Goal: Transaction & Acquisition: Purchase product/service

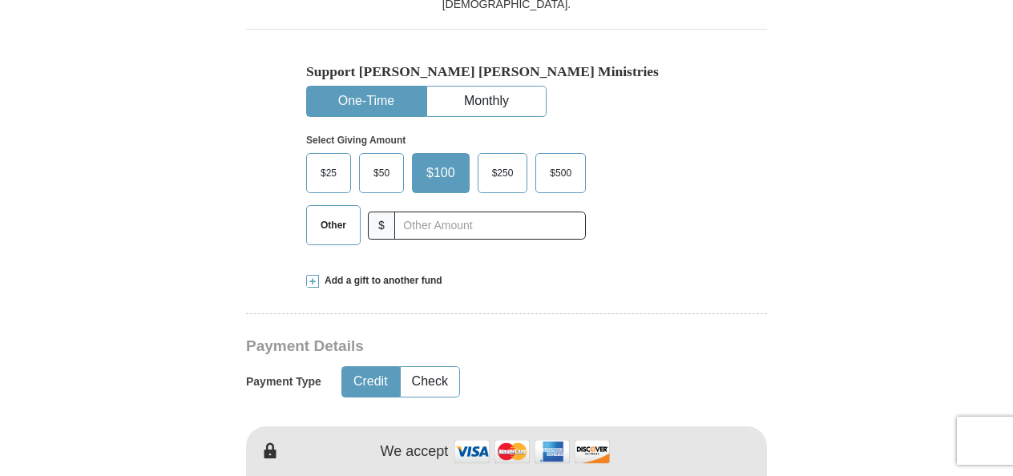
click at [378, 172] on span "$50" at bounding box center [381, 173] width 32 height 24
click at [0, 0] on input "$50" at bounding box center [0, 0] width 0 height 0
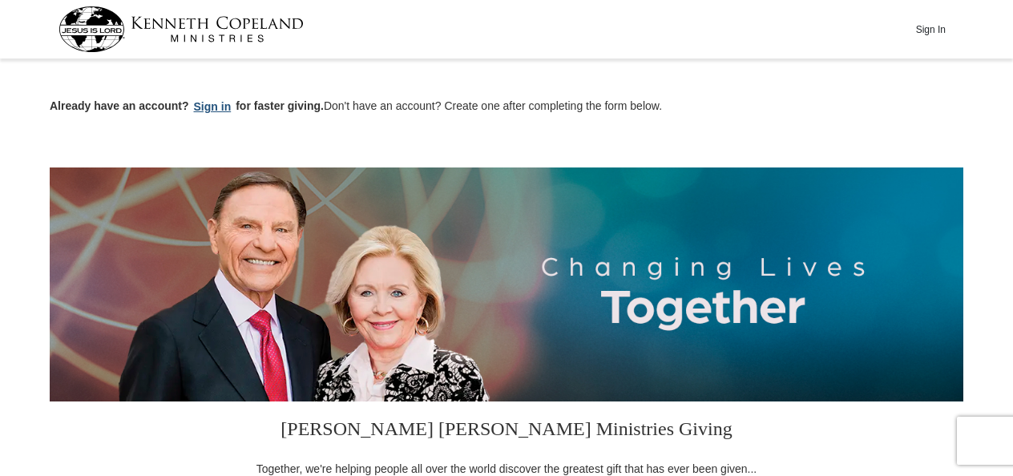
click at [213, 104] on button "Sign in" at bounding box center [212, 107] width 47 height 18
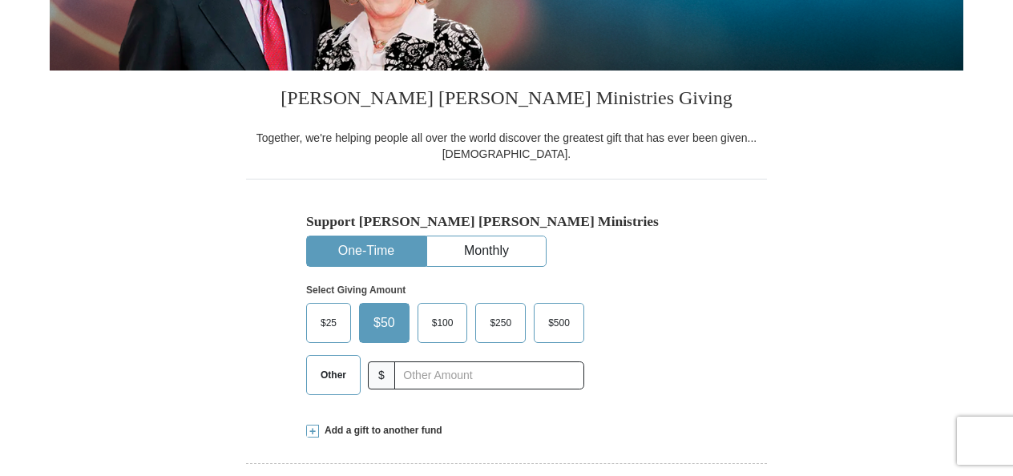
scroll to position [401, 0]
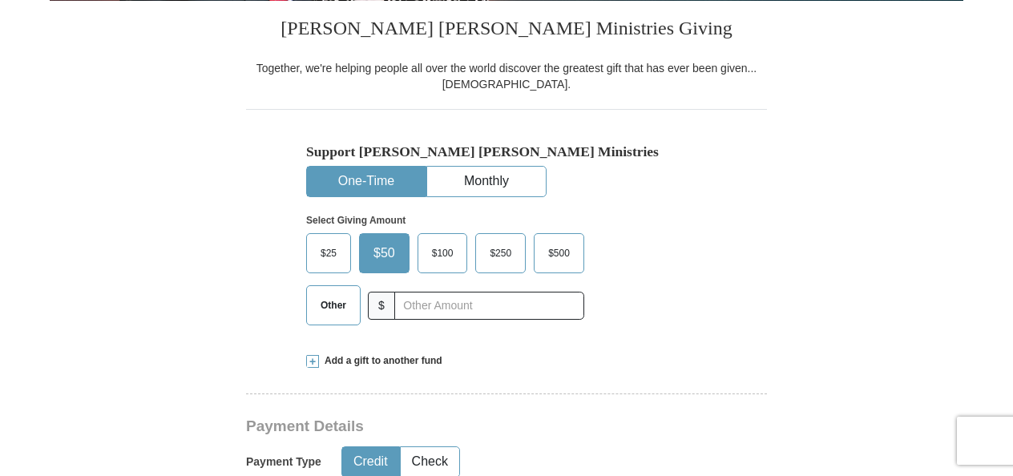
click at [392, 243] on span "$50" at bounding box center [384, 253] width 38 height 24
click at [0, 0] on input "$50" at bounding box center [0, 0] width 0 height 0
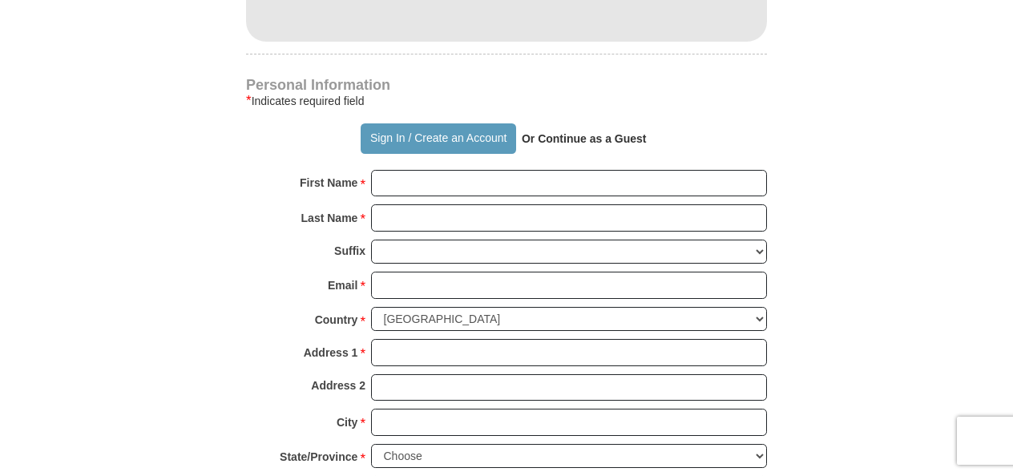
scroll to position [1042, 0]
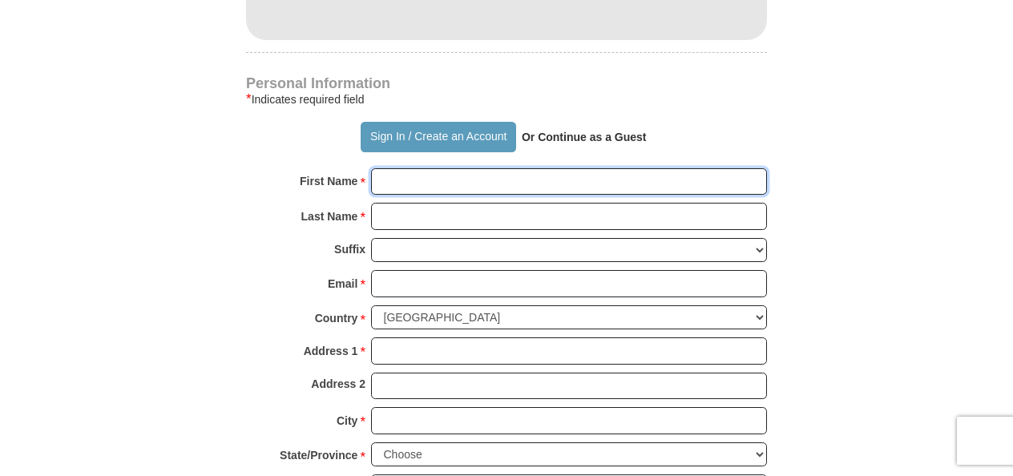
click at [395, 186] on input "First Name *" at bounding box center [569, 181] width 396 height 27
type input "[PERSON_NAME]"
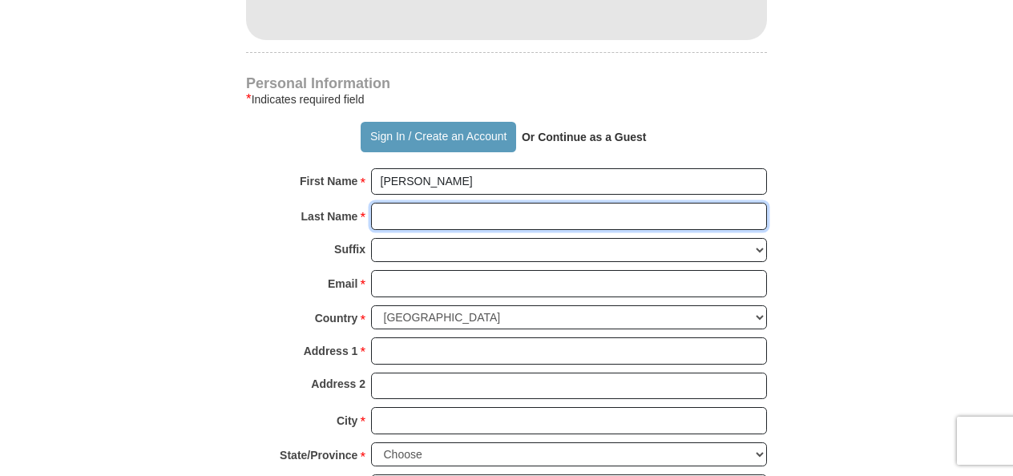
type input "[PERSON_NAME]"
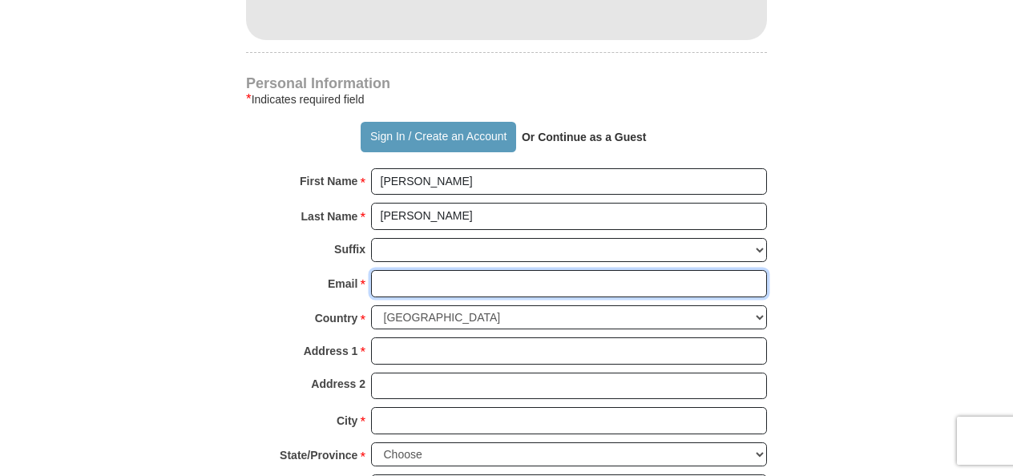
type input "lornaredd23@gmail.com"
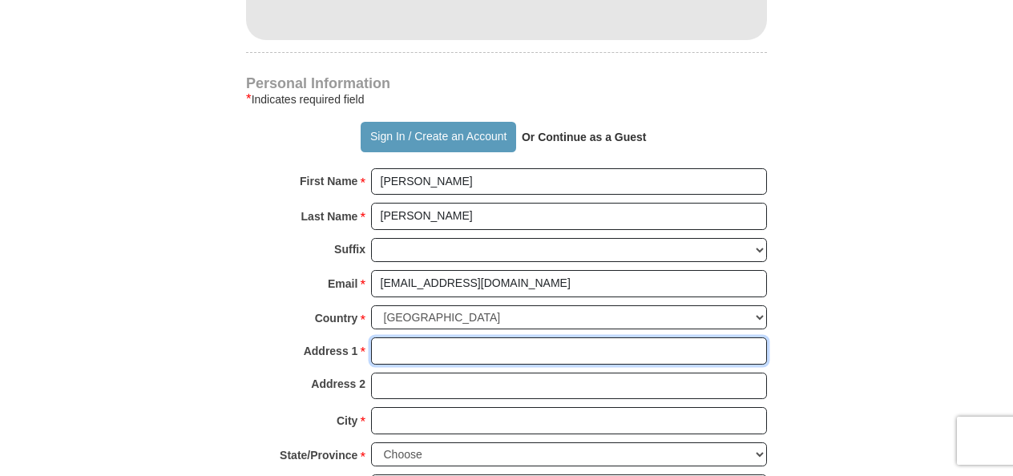
type input "[STREET_ADDRESS]"
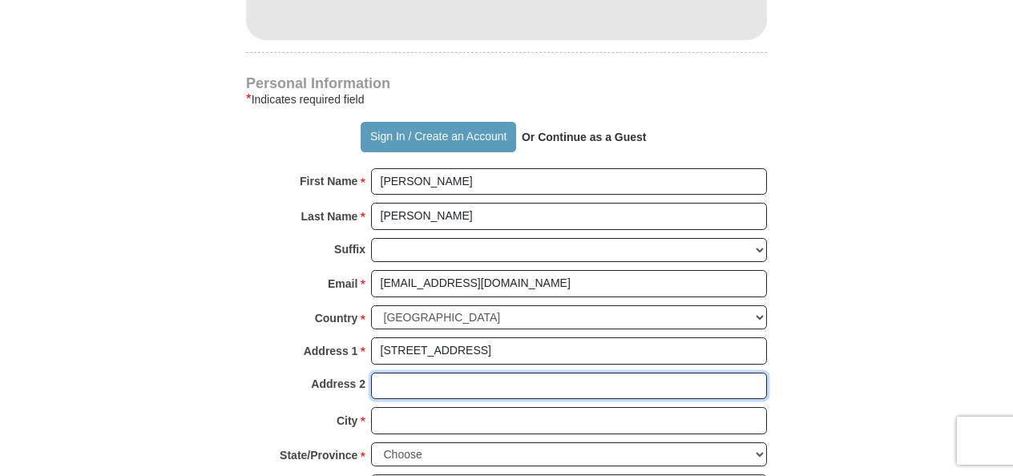
type input "302"
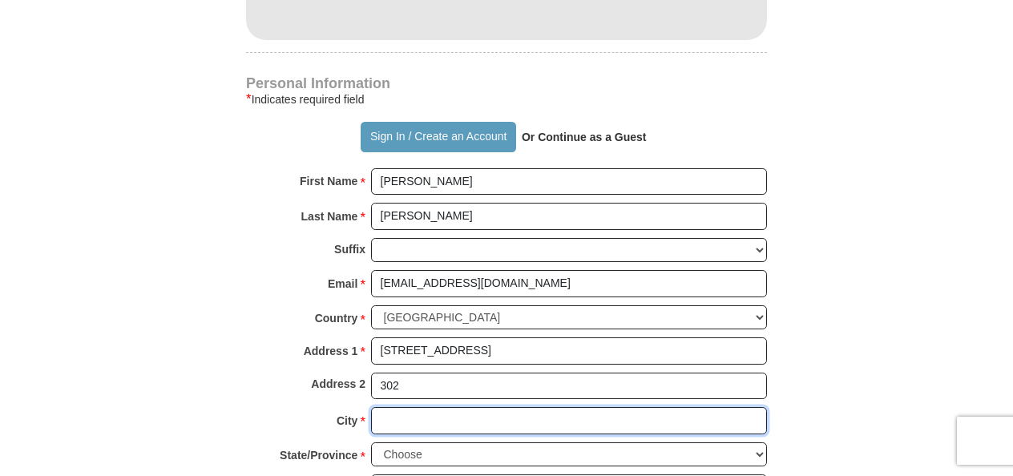
type input "[PERSON_NAME]"
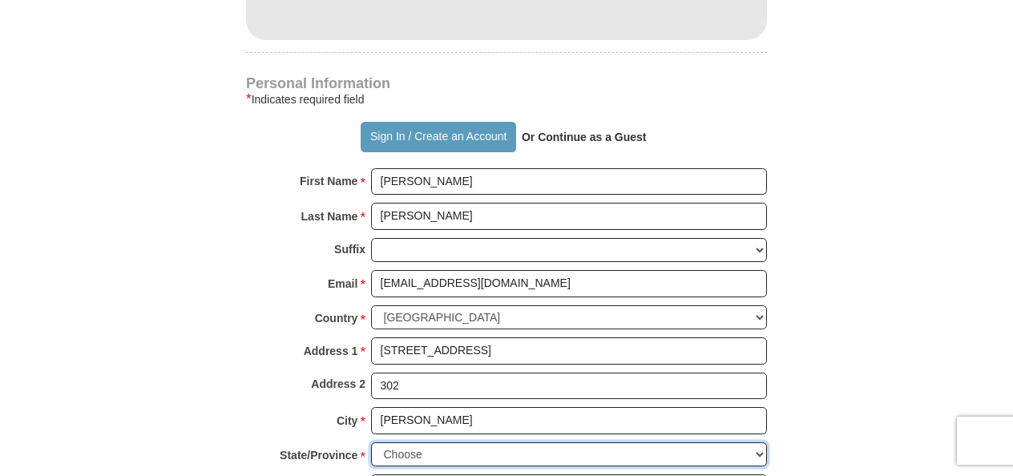
select select "NV"
type input "89052"
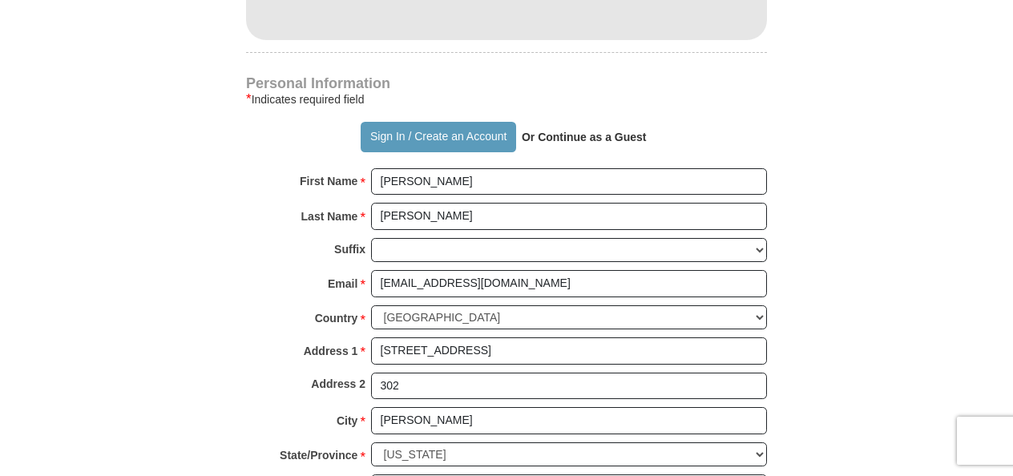
type input "7028093347"
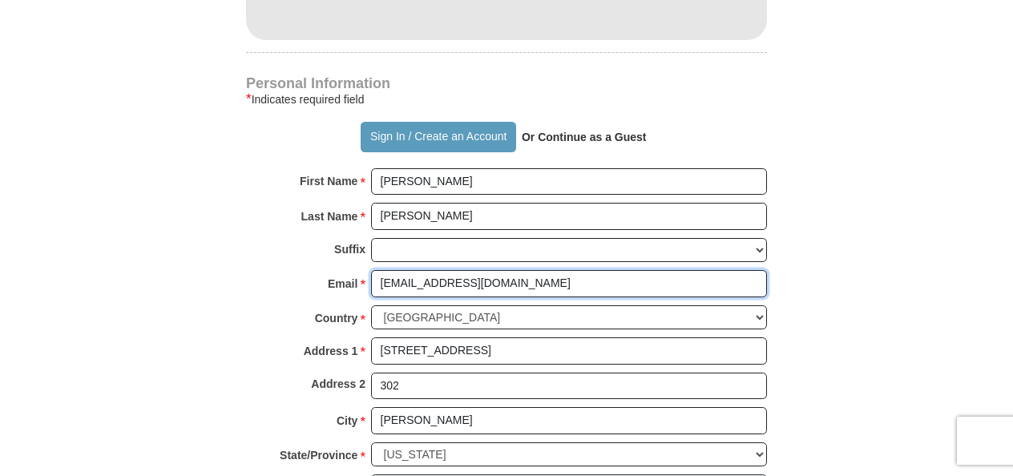
drag, startPoint x: 514, startPoint y: 277, endPoint x: 362, endPoint y: 269, distance: 151.7
click at [362, 270] on div "Email * lornaredd23@gmail.com Please enter Email The email address you have ent…" at bounding box center [506, 287] width 521 height 35
type input "mslornaredd@live.com"
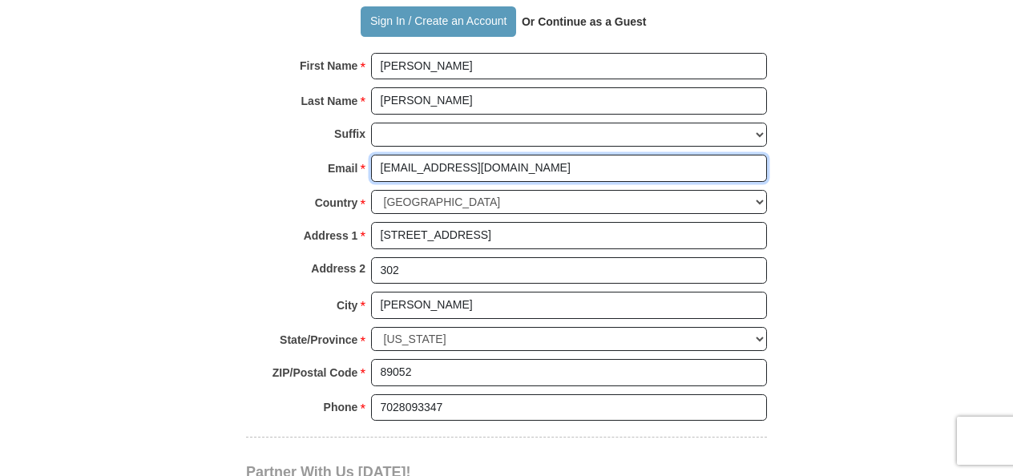
scroll to position [1122, 0]
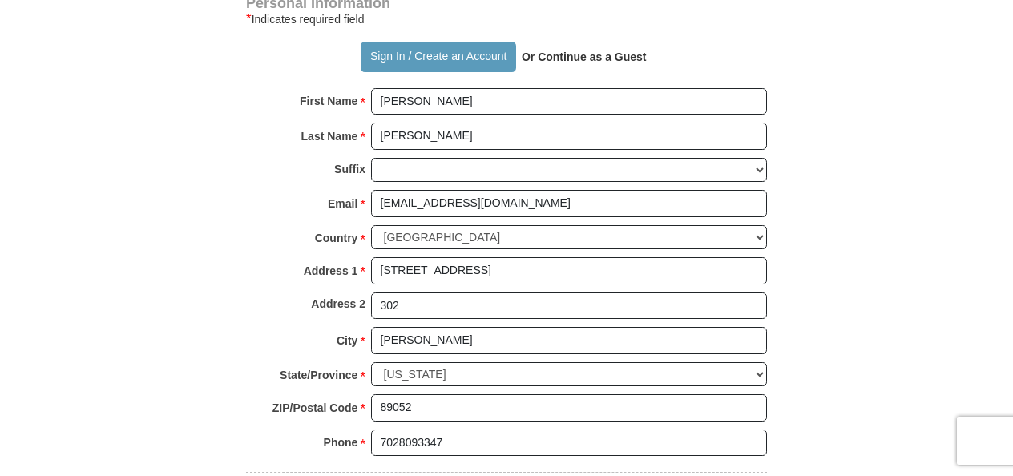
click at [568, 45] on p "Or Continue as a Guest" at bounding box center [584, 56] width 136 height 27
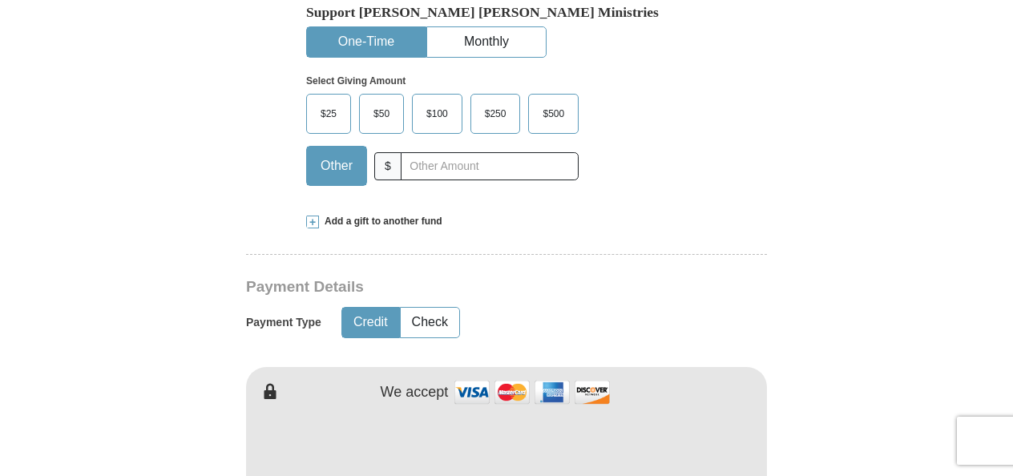
scroll to position [481, 0]
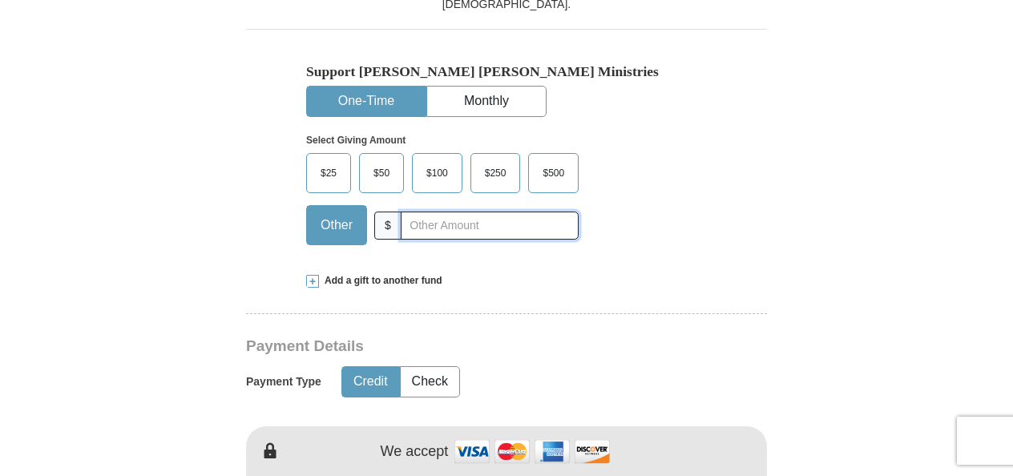
click at [425, 224] on input "text" at bounding box center [490, 226] width 178 height 28
click at [383, 170] on span "$50" at bounding box center [381, 173] width 32 height 24
click at [0, 0] on input "$50" at bounding box center [0, 0] width 0 height 0
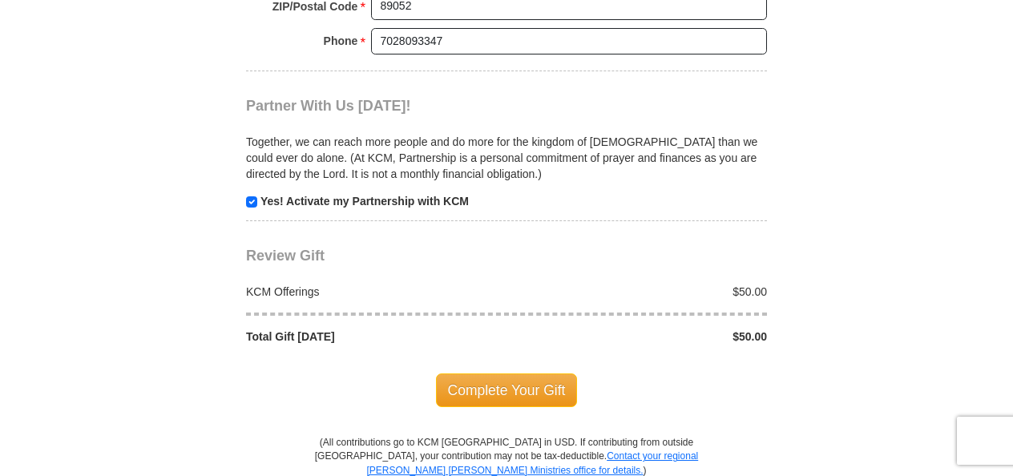
scroll to position [1603, 0]
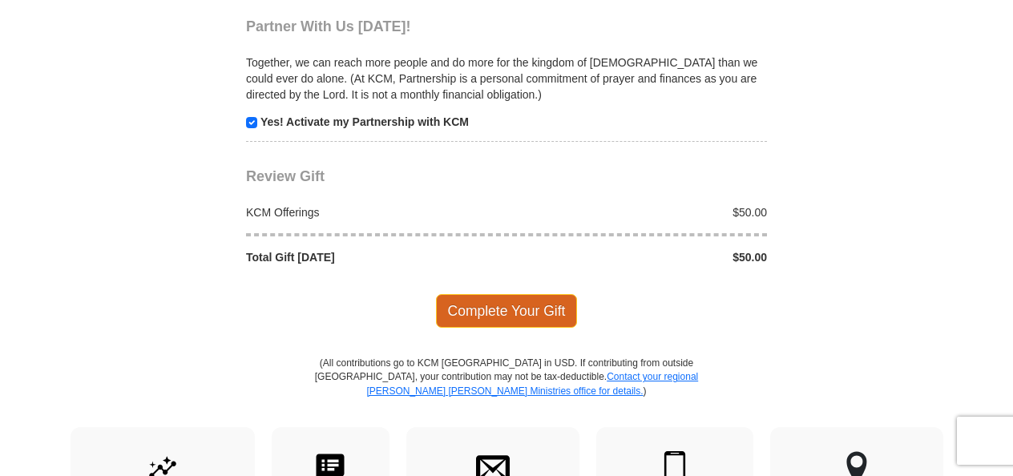
click at [495, 296] on span "Complete Your Gift" at bounding box center [507, 311] width 142 height 34
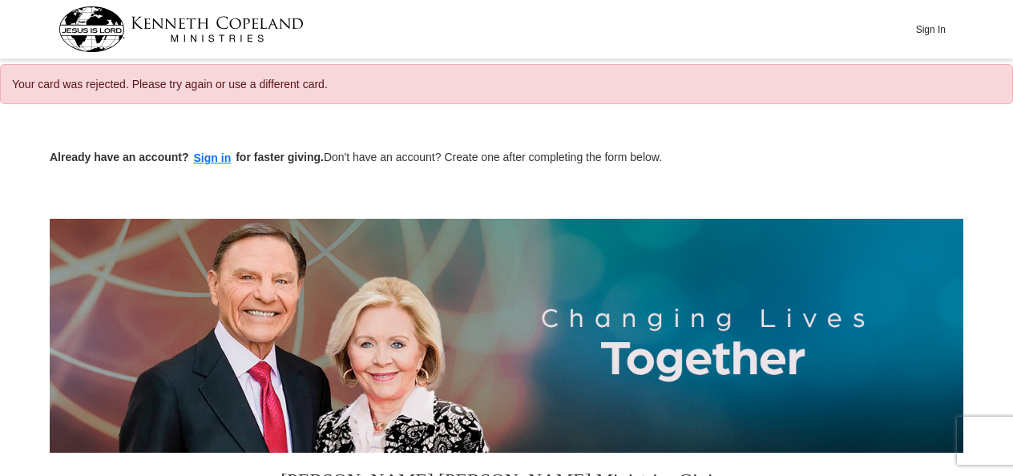
select select "NV"
click at [209, 155] on button "Sign in" at bounding box center [212, 158] width 47 height 18
select select "NV"
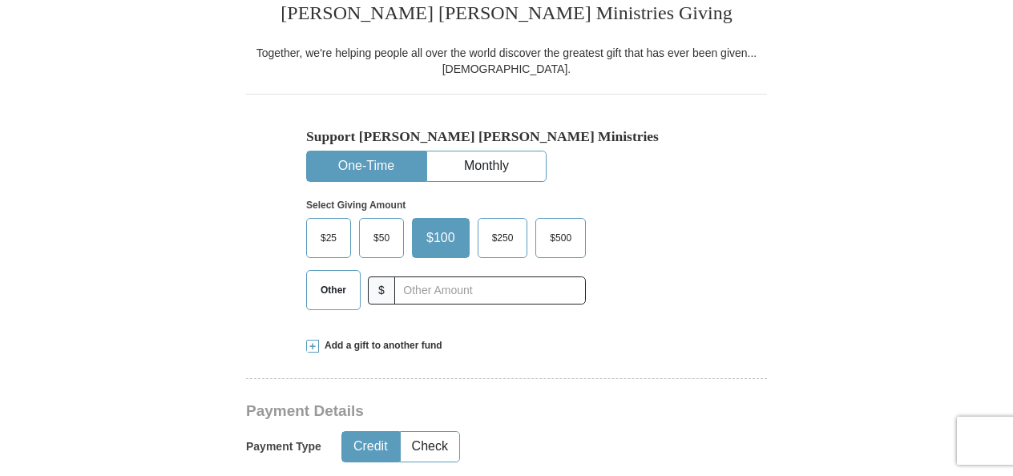
scroll to position [481, 0]
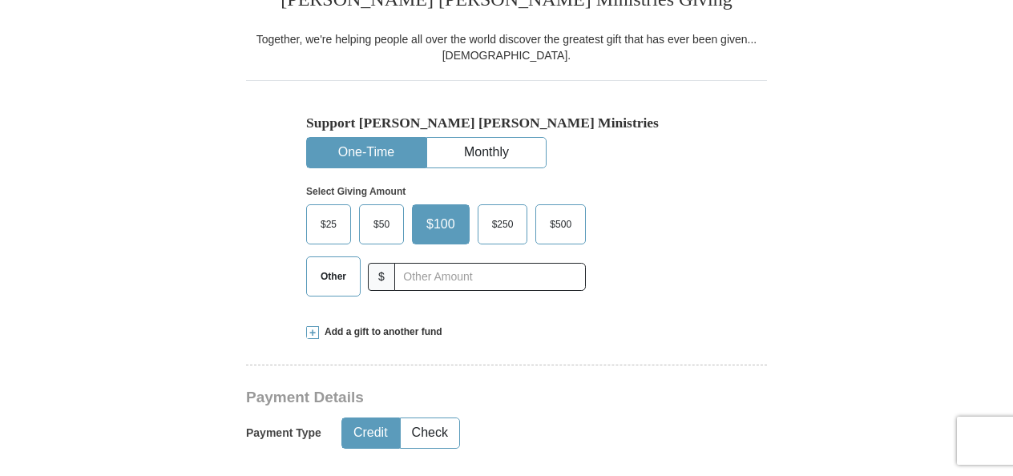
click at [384, 218] on span "$50" at bounding box center [381, 224] width 32 height 24
click at [0, 0] on input "$50" at bounding box center [0, 0] width 0 height 0
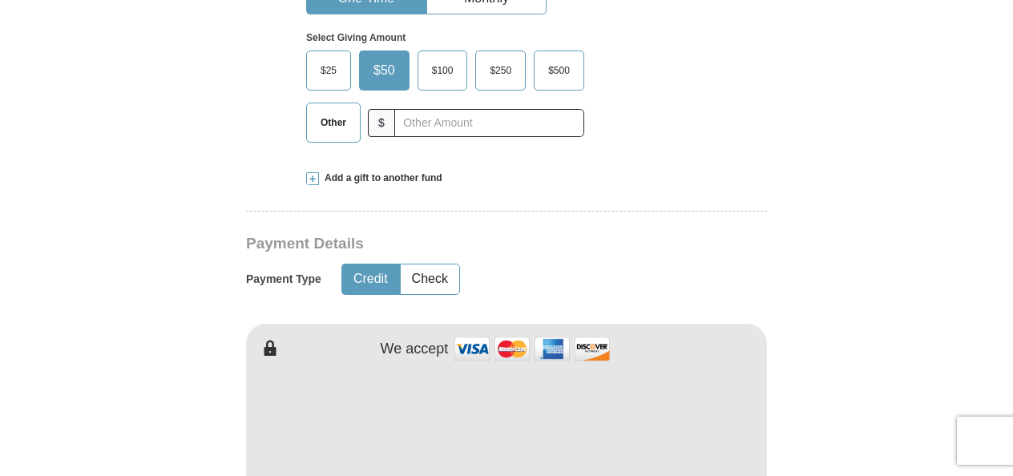
scroll to position [641, 0]
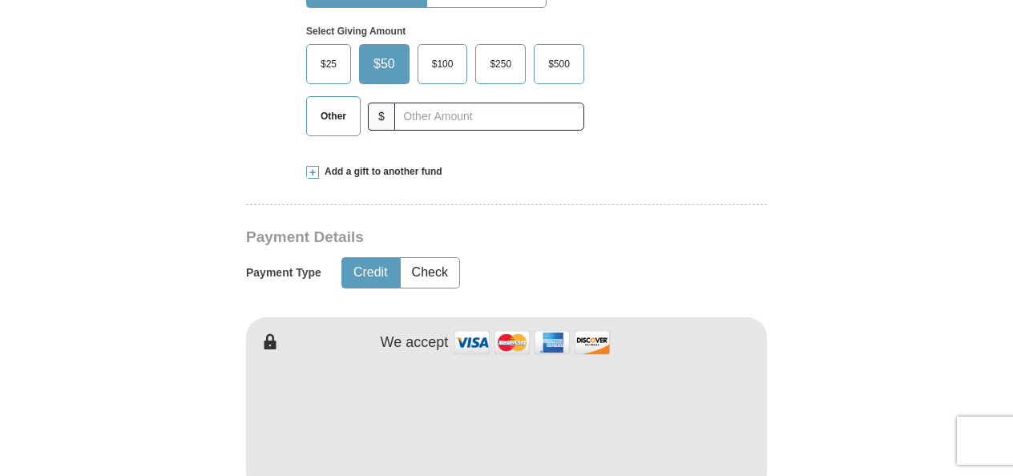
click at [389, 272] on button "Credit" at bounding box center [370, 273] width 57 height 30
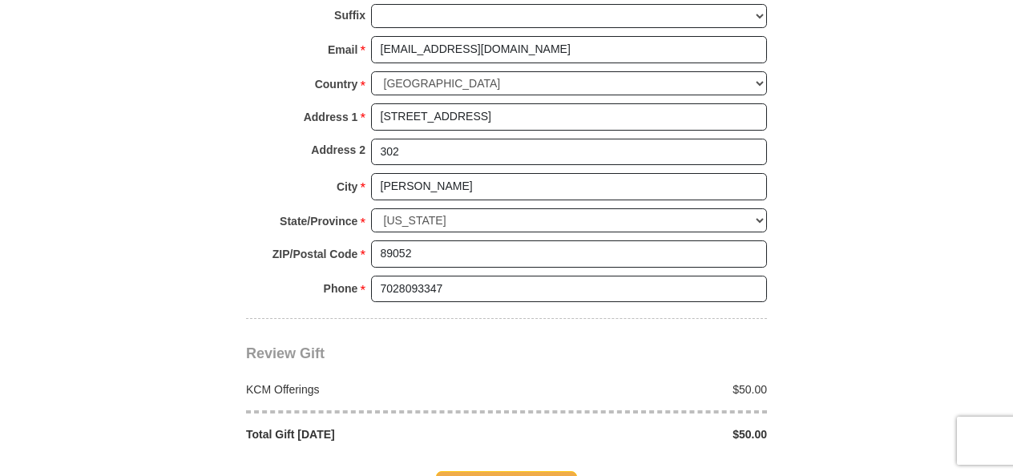
scroll to position [1362, 0]
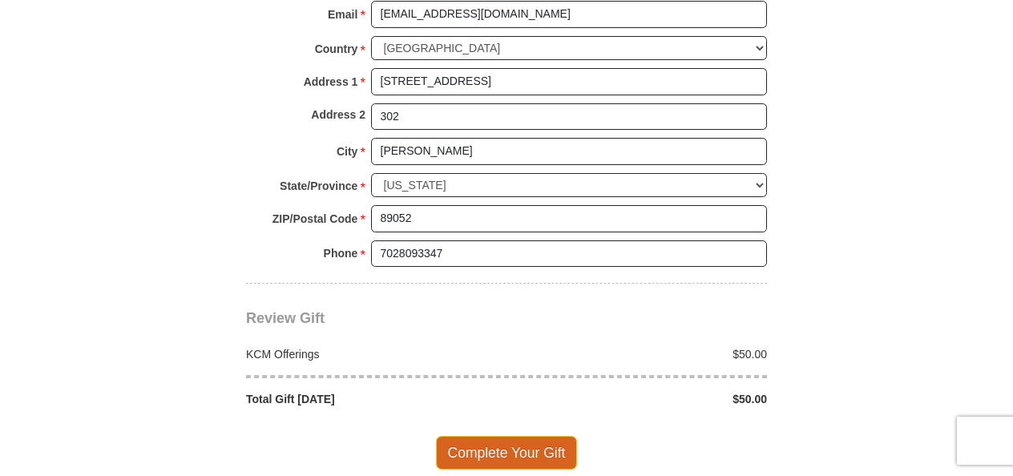
click at [527, 438] on span "Complete Your Gift" at bounding box center [507, 453] width 142 height 34
